Goal: Task Accomplishment & Management: Use online tool/utility

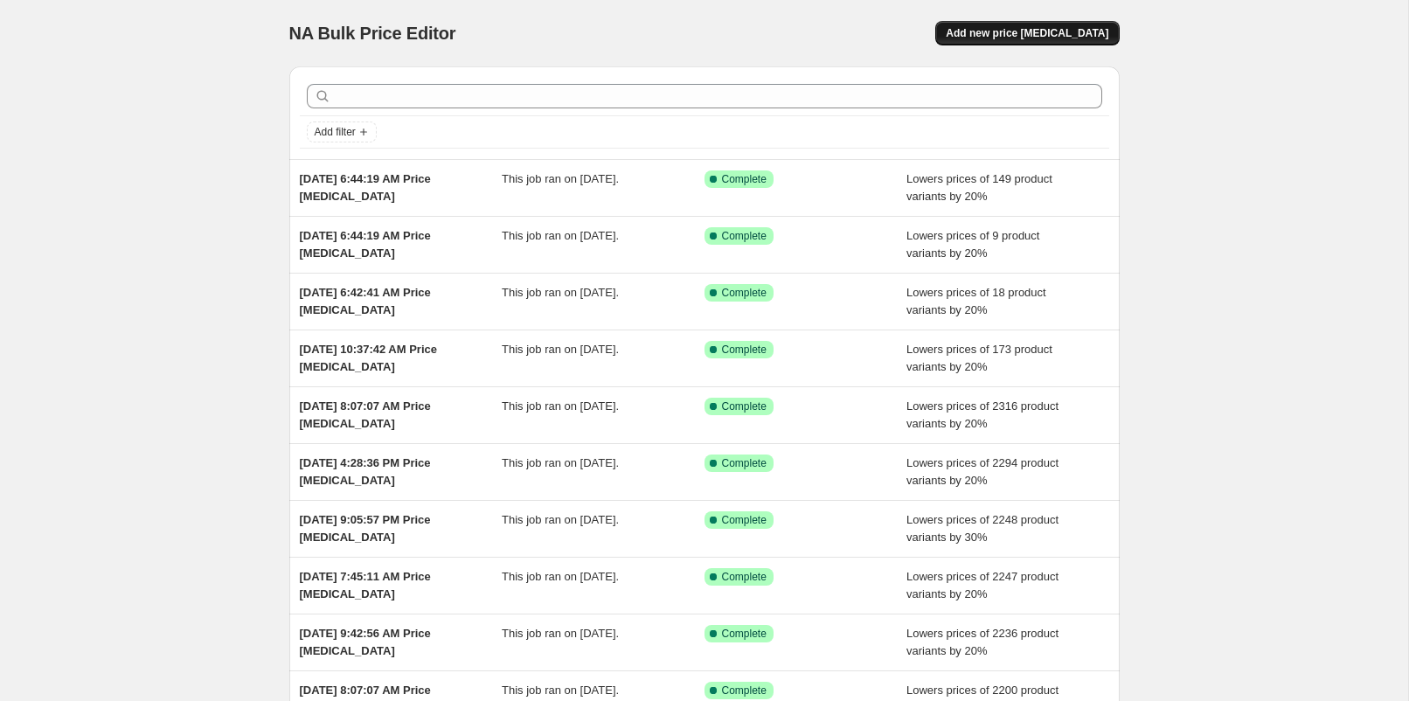
click at [1035, 34] on span "Add new price [MEDICAL_DATA]" at bounding box center [1027, 33] width 163 height 14
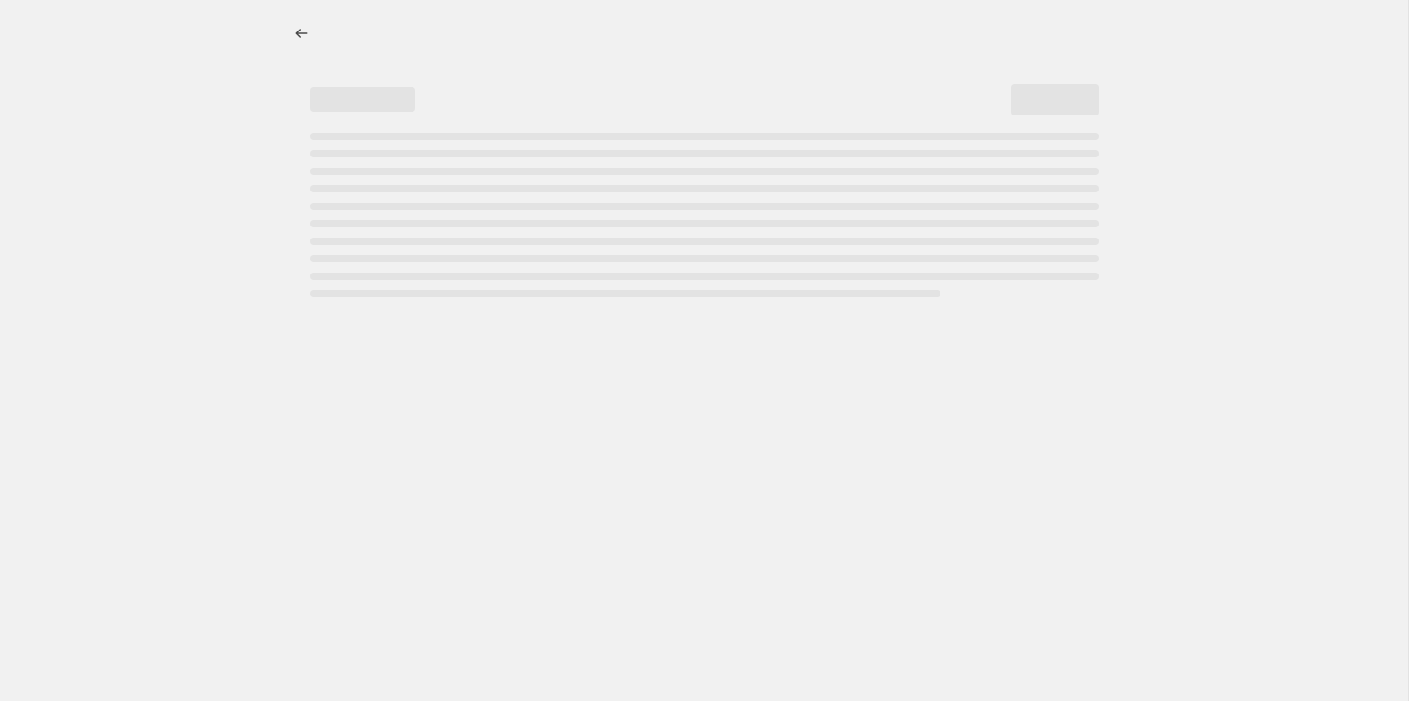
select select "percentage"
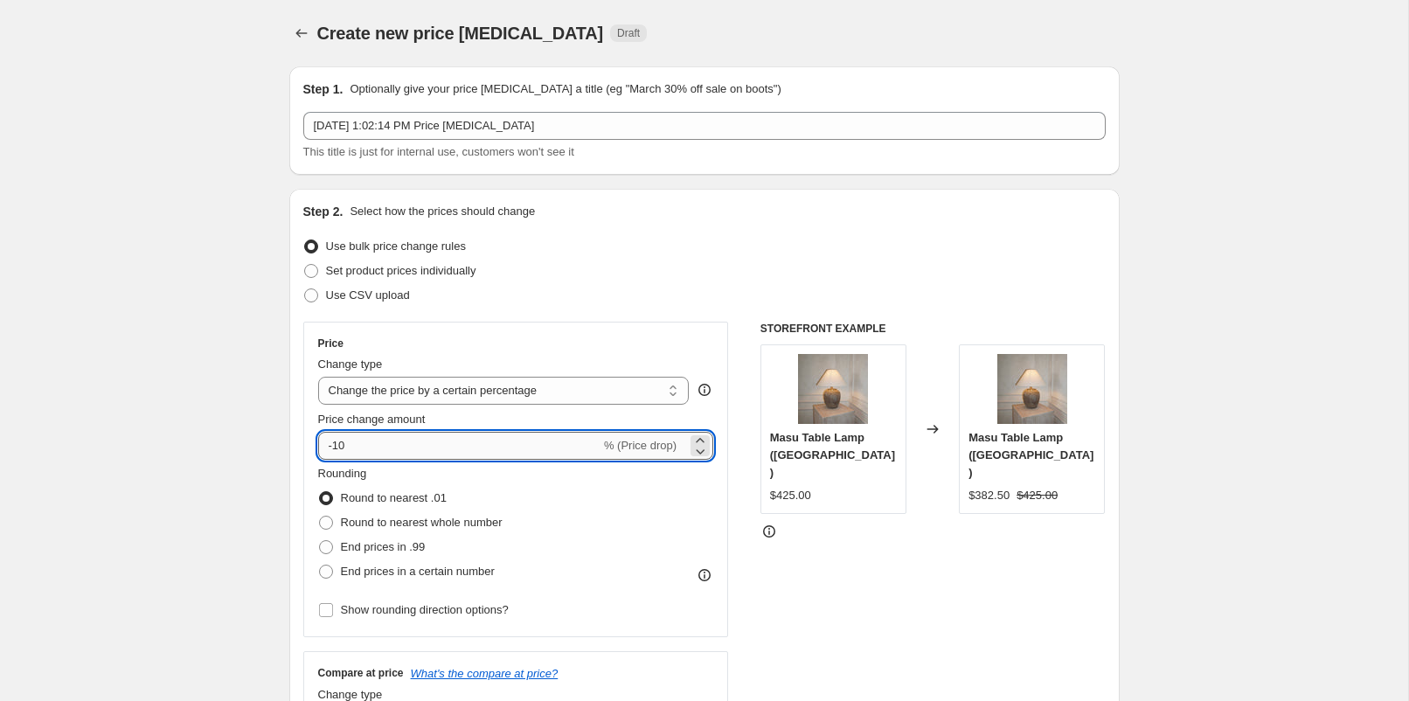
click at [371, 453] on input "-10" at bounding box center [459, 446] width 282 height 28
type input "-1"
type input "-30"
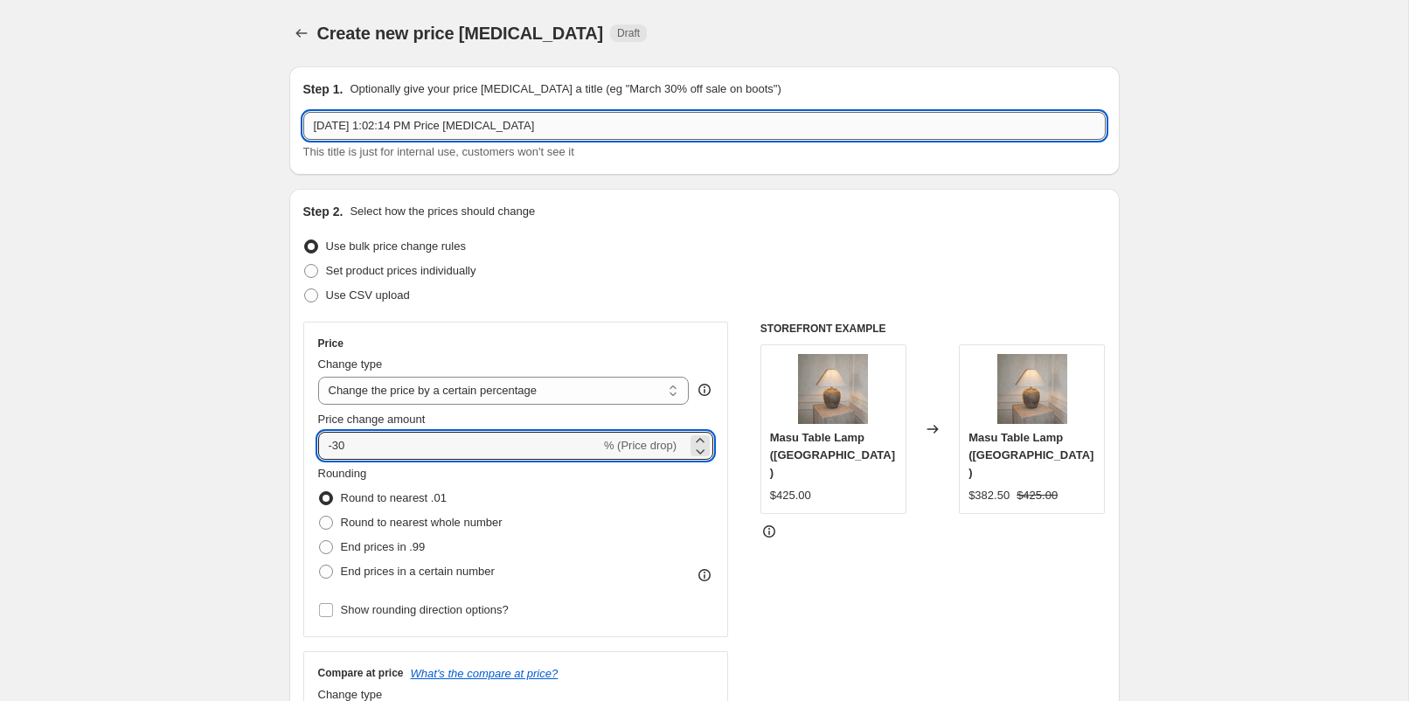
click at [418, 122] on input "[DATE] 1:02:14 PM Price [MEDICAL_DATA]" at bounding box center [704, 126] width 803 height 28
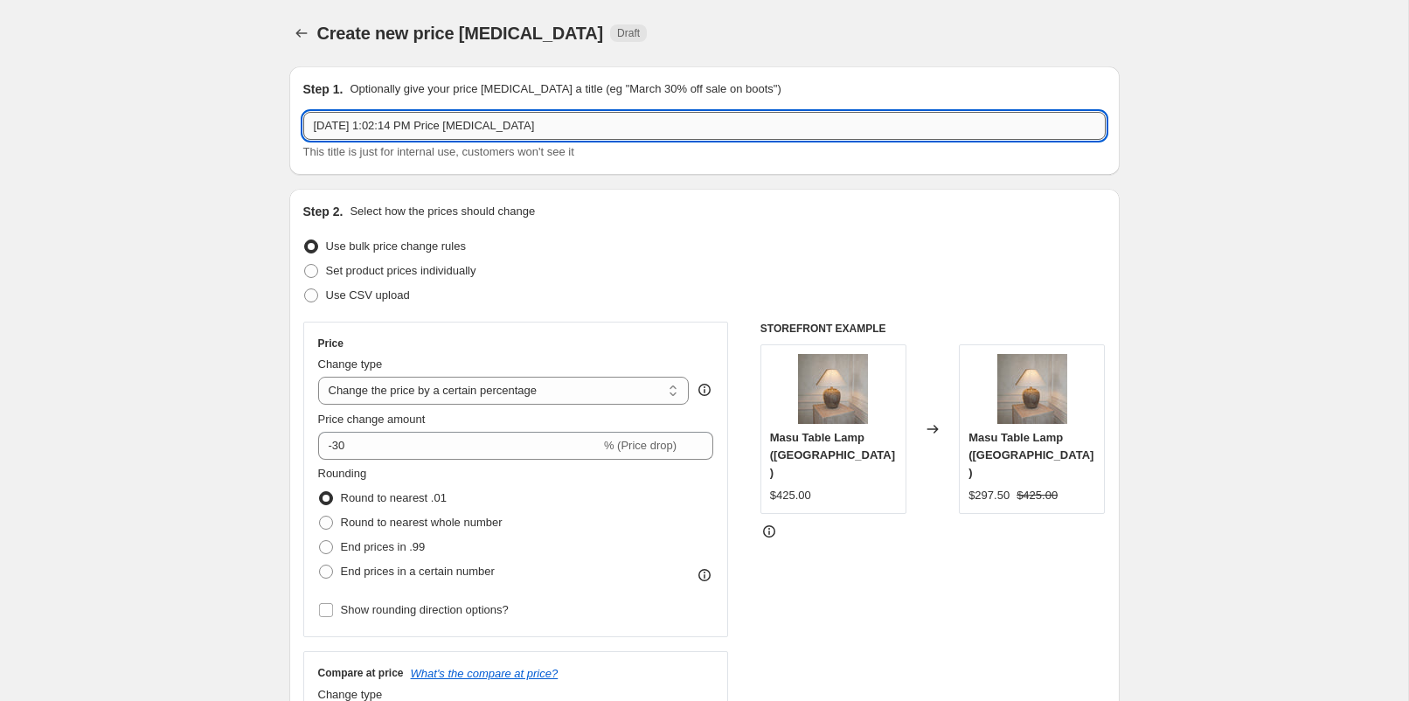
click at [418, 122] on input "[DATE] 1:02:14 PM Price [MEDICAL_DATA]" at bounding box center [704, 126] width 803 height 28
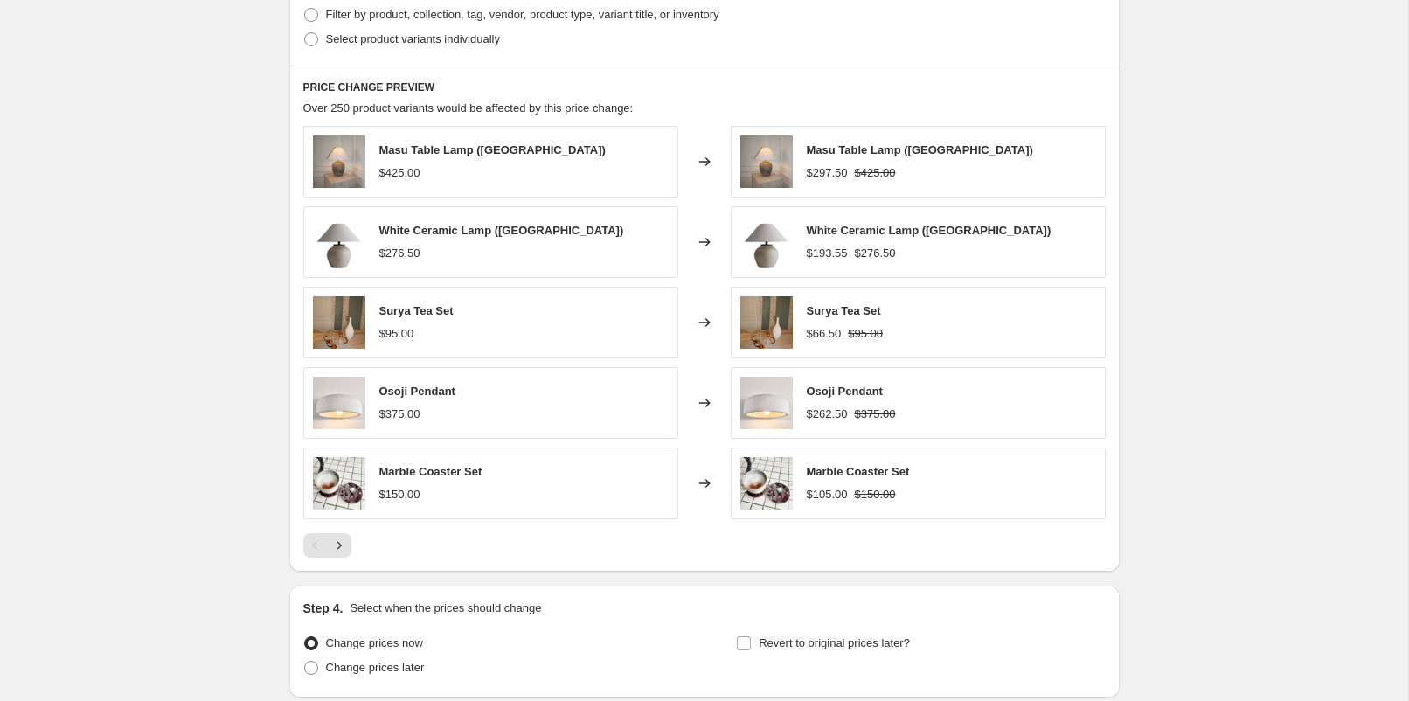
scroll to position [1040, 0]
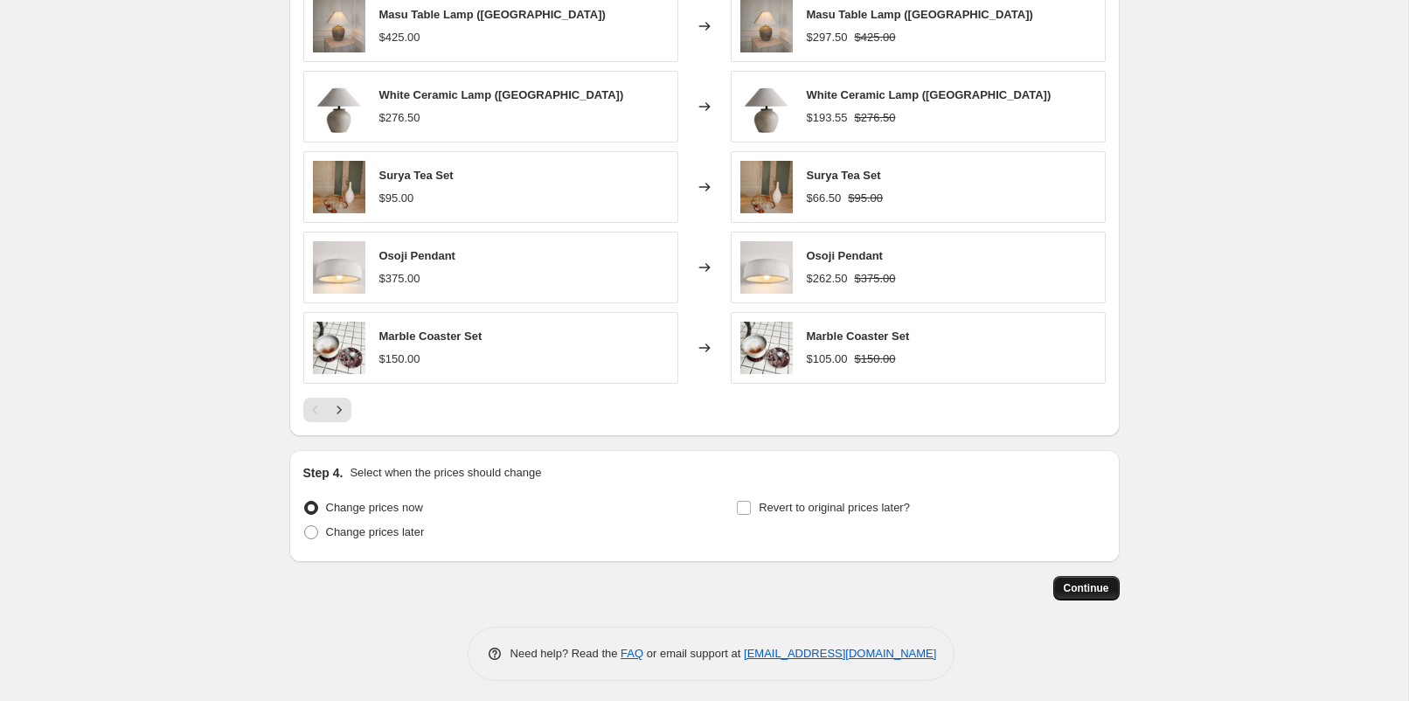
click at [1101, 583] on span "Continue" at bounding box center [1086, 588] width 45 height 14
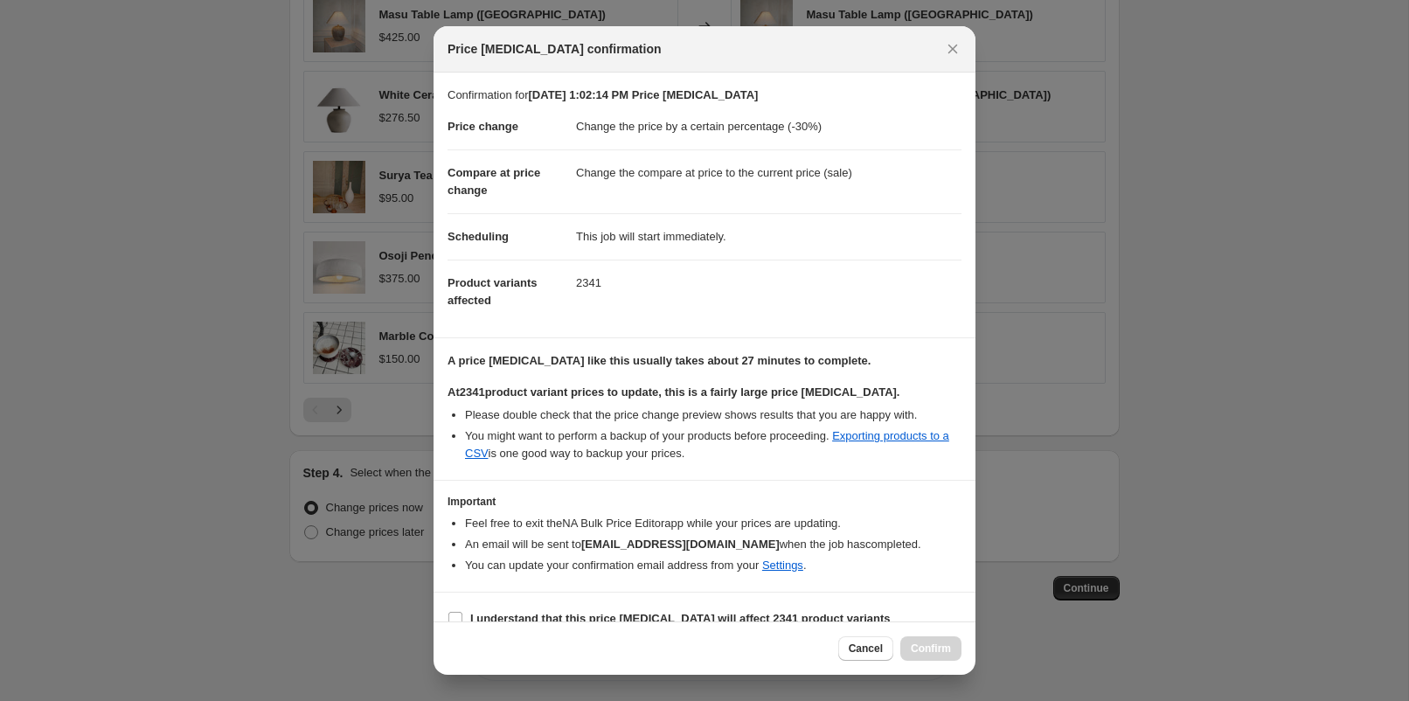
scroll to position [20, 0]
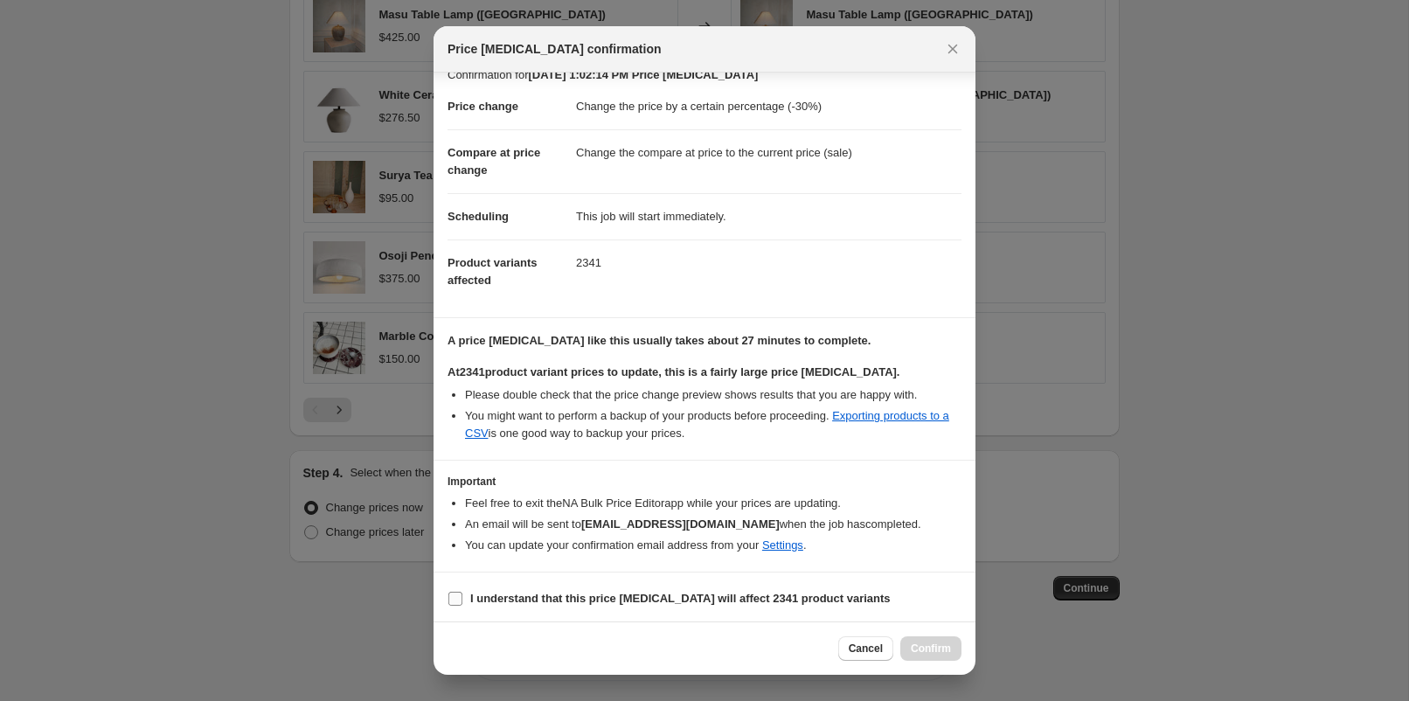
click at [456, 594] on input "I understand that this price [MEDICAL_DATA] will affect 2341 product variants" at bounding box center [455, 599] width 14 height 14
checkbox input "true"
click at [930, 652] on span "Confirm" at bounding box center [931, 649] width 40 height 14
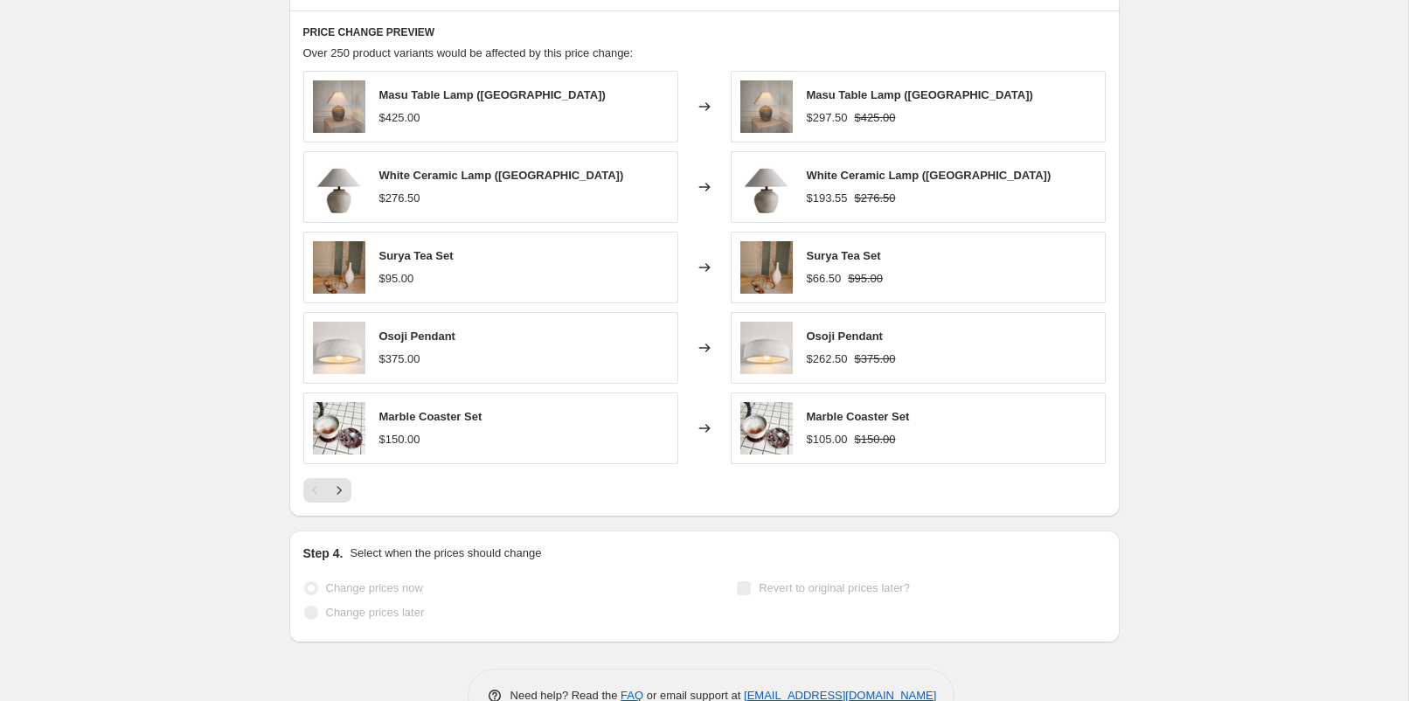
scroll to position [1085, 0]
